Goal: Transaction & Acquisition: Purchase product/service

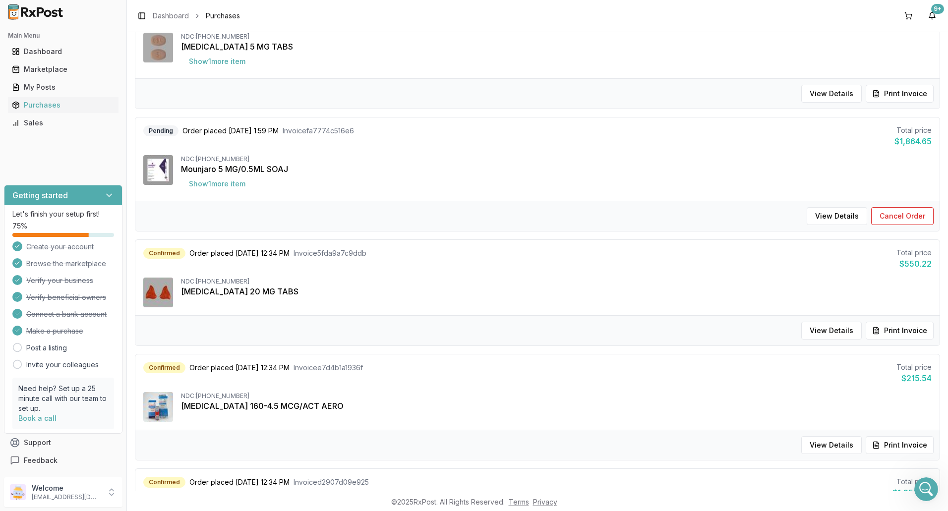
scroll to position [7730, 0]
click at [36, 68] on div "Marketplace" at bounding box center [63, 69] width 103 height 10
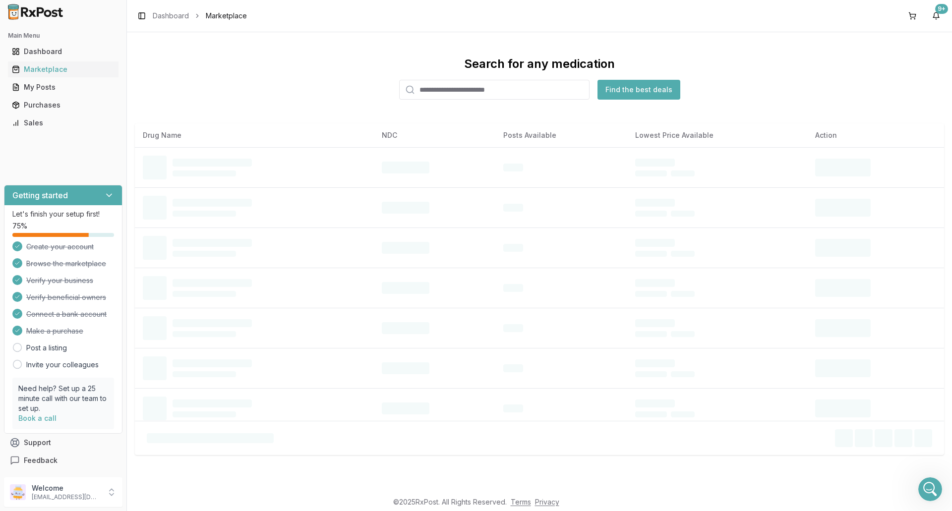
click at [440, 92] on input "search" at bounding box center [494, 90] width 190 height 20
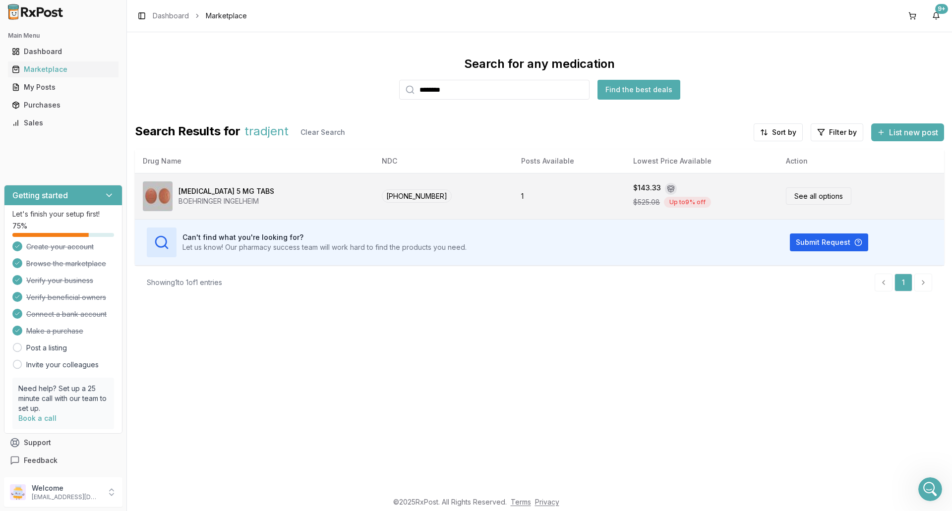
type input "********"
click at [325, 181] on div "[MEDICAL_DATA] 5 MG TABS BOEHRINGER INGELHEIM" at bounding box center [254, 196] width 223 height 30
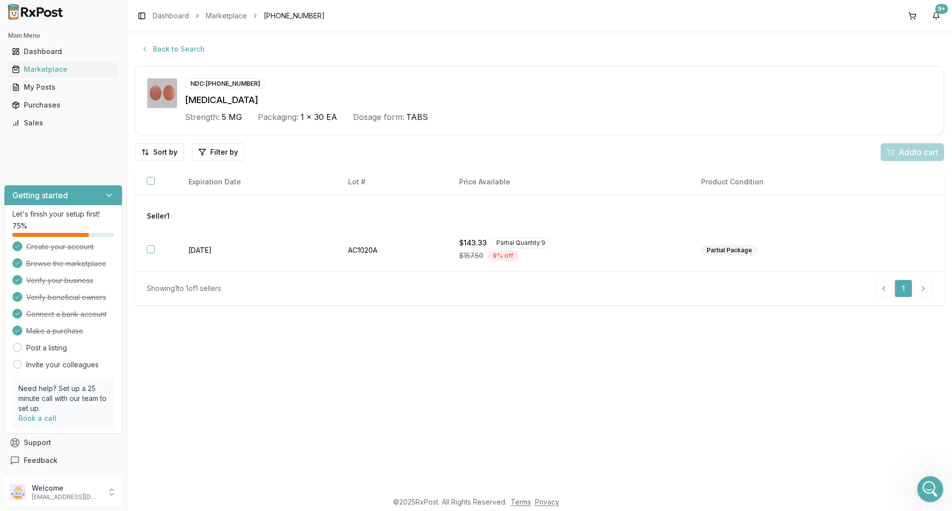
click at [933, 482] on div "Open Intercom Messenger" at bounding box center [928, 487] width 33 height 33
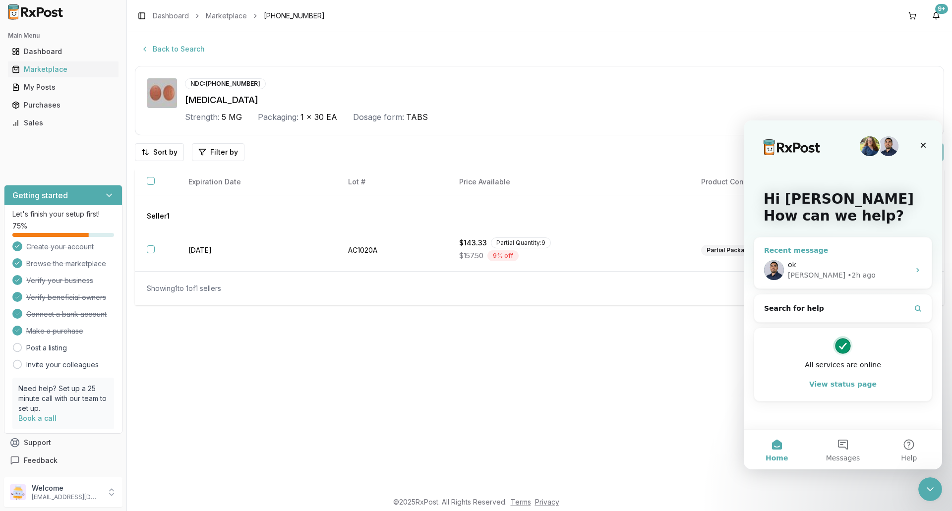
click at [846, 245] on div "Recent message ok [PERSON_NAME] • 2h ago" at bounding box center [842, 263] width 178 height 52
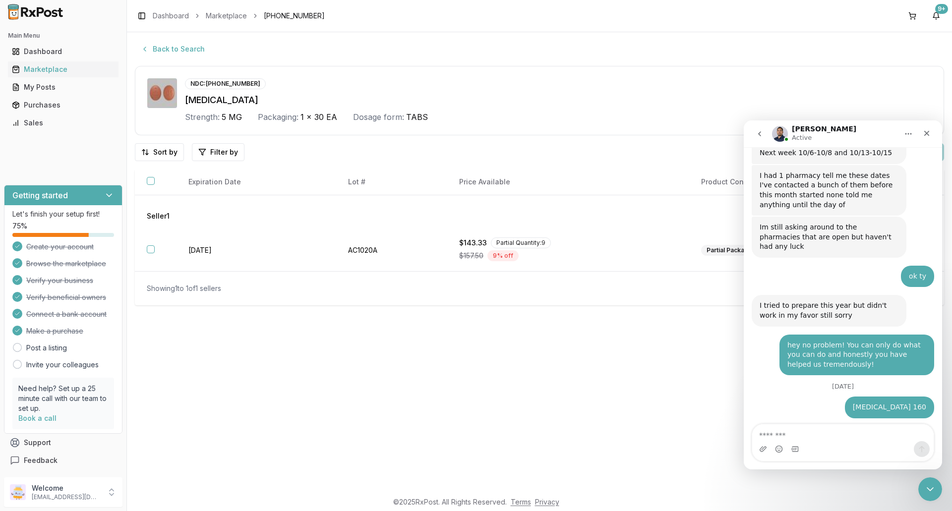
scroll to position [8077, 0]
